Goal: Information Seeking & Learning: Learn about a topic

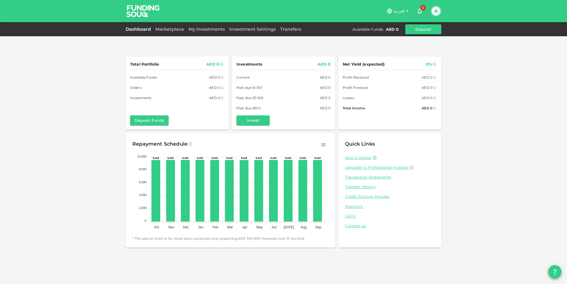
click at [283, 158] on div "Total Portfolio AED 0 Available Funds AED 0 Orders AED 0 Investments AED 0 Depo…" at bounding box center [283, 142] width 567 height 284
click at [283, 255] on div "Total Portfolio AED 0 Available Funds AED 0 Orders AED 0 Investments AED 0 Depo…" at bounding box center [283, 142] width 567 height 284
click at [137, 29] on link "Dashboard" at bounding box center [139, 29] width 27 height 5
click at [137, 0] on img at bounding box center [143, 11] width 42 height 22
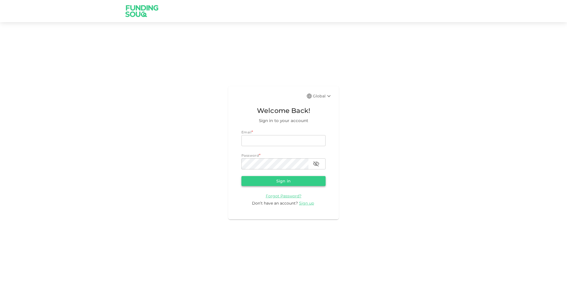
type input "almahdami@gmail.com"
click at [284, 180] on button "Sign in" at bounding box center [283, 181] width 84 height 10
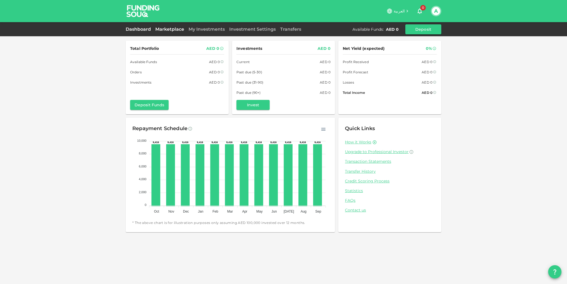
click at [172, 30] on link "Marketplace" at bounding box center [169, 29] width 33 height 5
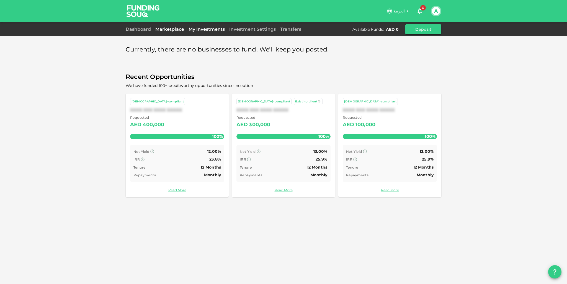
click at [201, 28] on link "My Investments" at bounding box center [206, 29] width 41 height 5
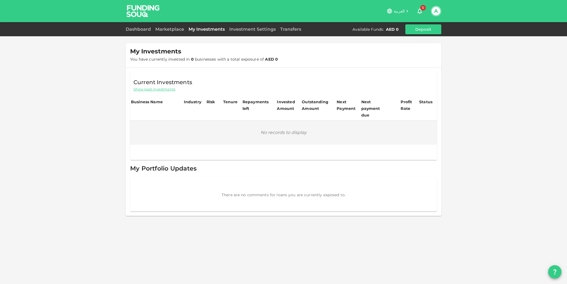
click at [249, 36] on div "Dashboard Marketplace My Investments Investment Settings Transfers Available Fu…" at bounding box center [283, 29] width 567 height 14
click at [245, 31] on link "Investment Settings" at bounding box center [252, 29] width 51 height 5
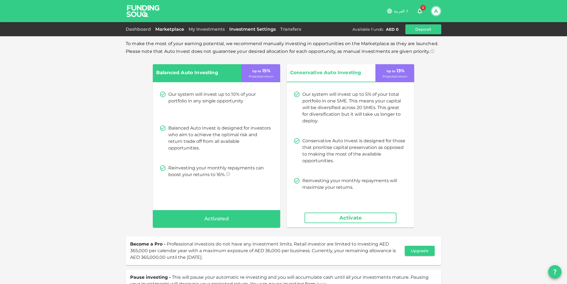
click at [169, 30] on link "Marketplace" at bounding box center [169, 29] width 33 height 5
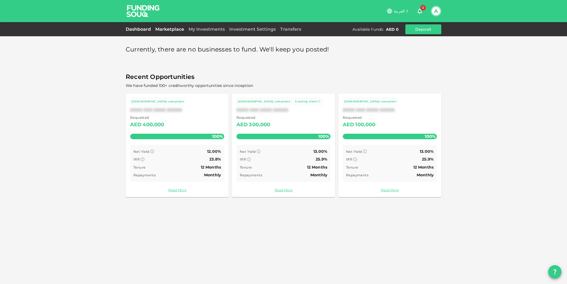
click at [142, 29] on link "Dashboard" at bounding box center [139, 29] width 27 height 5
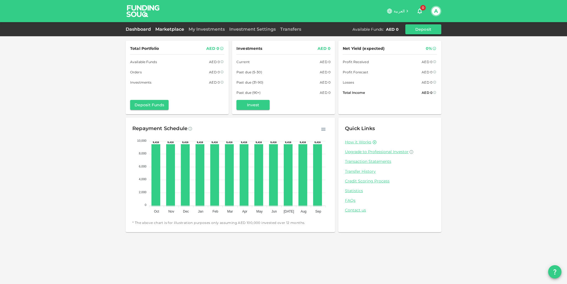
click at [159, 28] on link "Marketplace" at bounding box center [169, 29] width 33 height 5
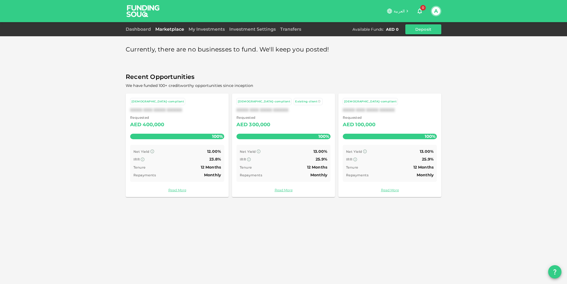
click at [235, 238] on div "Currently, there are no businesses to fund. We'll keep you posted! Recent Oppor…" at bounding box center [283, 142] width 567 height 284
click at [284, 191] on link "Read More" at bounding box center [284, 189] width 94 height 5
click at [198, 29] on link "My Investments" at bounding box center [206, 29] width 41 height 5
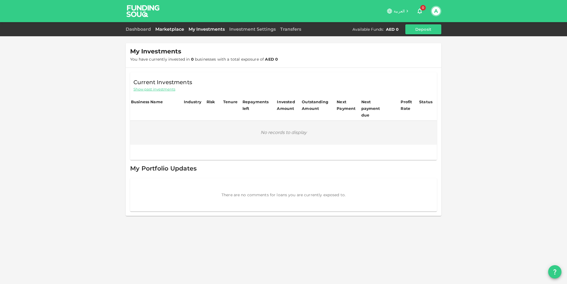
click at [177, 27] on link "Marketplace" at bounding box center [169, 29] width 33 height 5
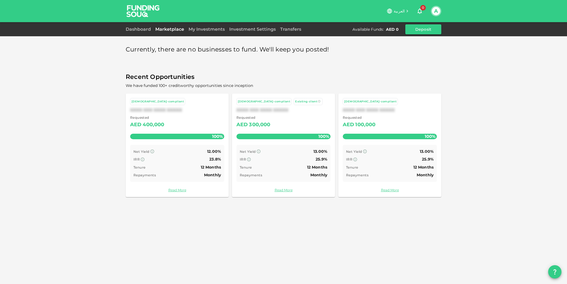
click at [284, 178] on div "Repayments Monthly" at bounding box center [284, 175] width 88 height 7
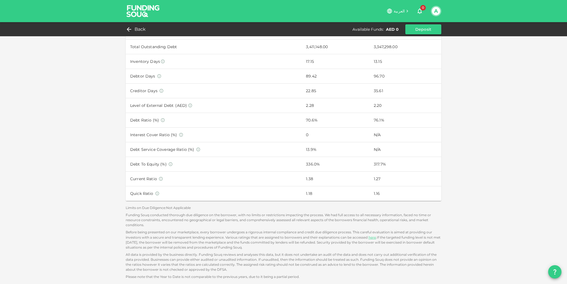
scroll to position [147, 0]
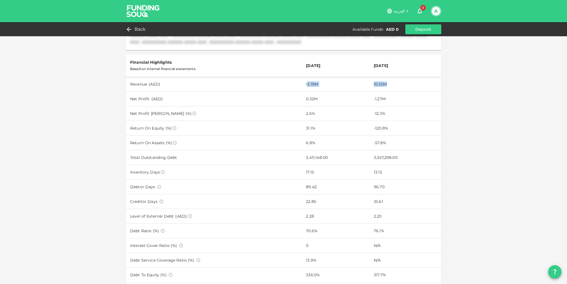
drag, startPoint x: 301, startPoint y: 83, endPoint x: 418, endPoint y: 86, distance: 116.9
click at [422, 85] on tr "Revenue ( AED ) 12.19M 10.35M" at bounding box center [284, 84] width 316 height 15
click at [396, 83] on td "10.35M" at bounding box center [405, 84] width 72 height 15
drag, startPoint x: 379, startPoint y: 100, endPoint x: 304, endPoint y: 98, distance: 75.1
click at [304, 98] on tr "Net Profit ( AED ) 0.32M -1.27M" at bounding box center [284, 98] width 316 height 15
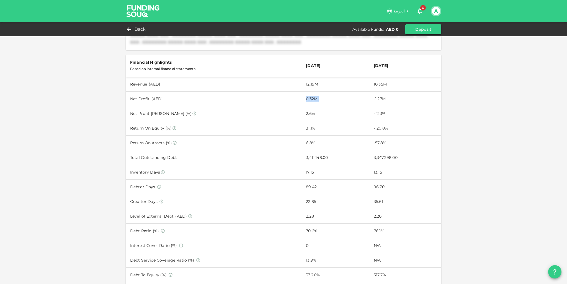
click at [302, 105] on td "0.32M" at bounding box center [336, 98] width 68 height 15
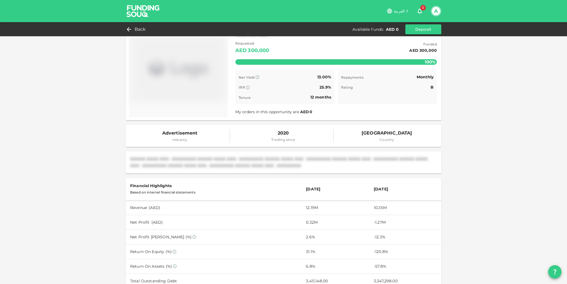
scroll to position [0, 0]
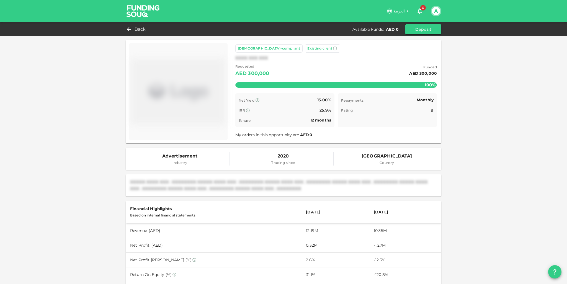
click at [176, 162] on span "Industry" at bounding box center [179, 163] width 35 height 6
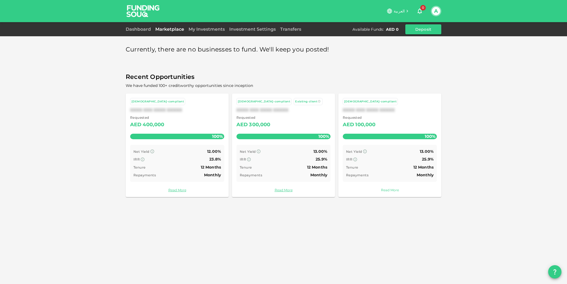
click at [385, 189] on link "Read More" at bounding box center [390, 189] width 94 height 5
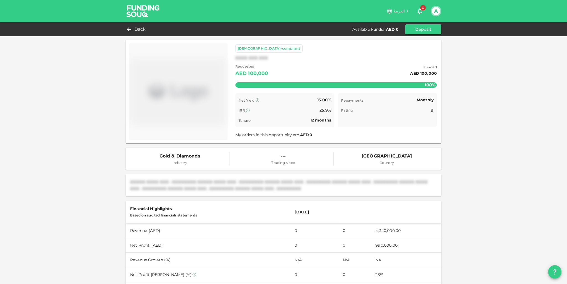
click at [147, 8] on img at bounding box center [143, 11] width 42 height 22
